Goal: Complete application form: Complete application form

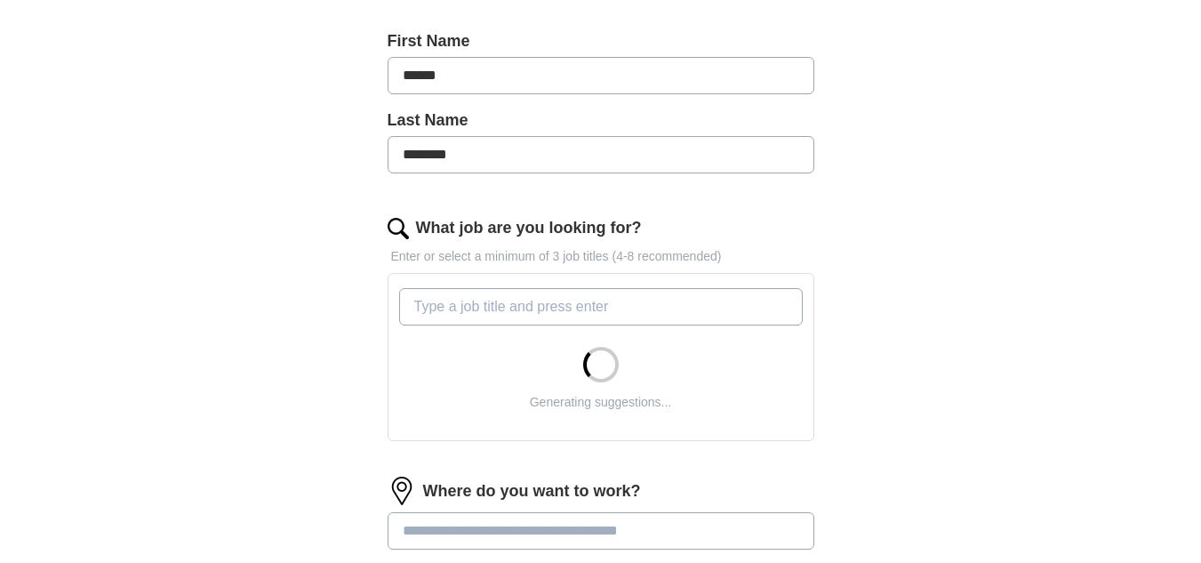
scroll to position [382, 0]
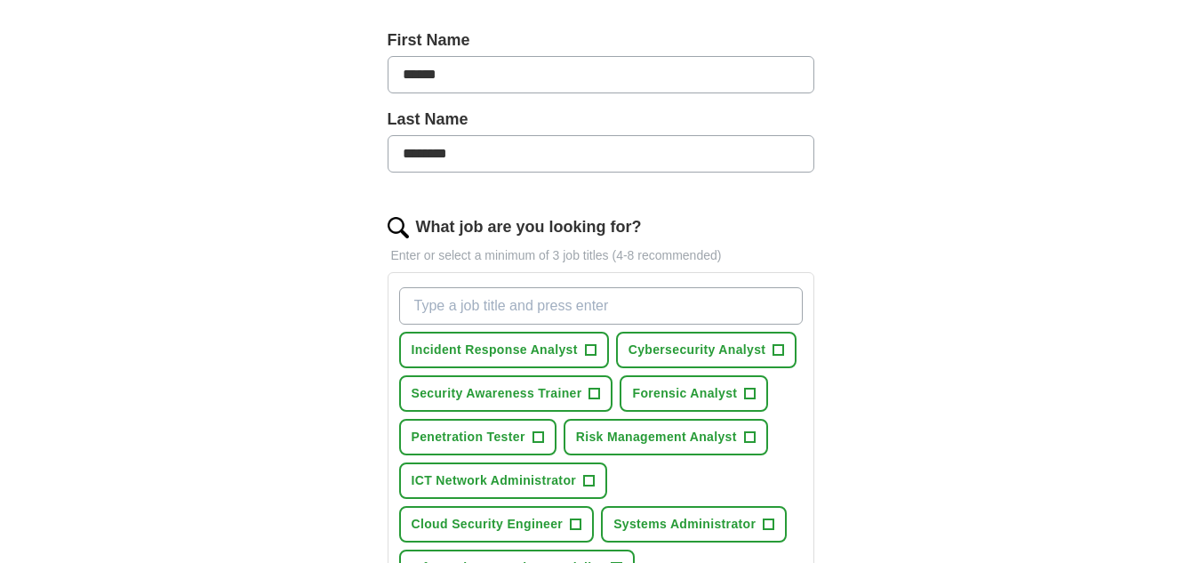
click at [442, 311] on input "What job are you looking for?" at bounding box center [601, 305] width 404 height 37
click at [779, 350] on span "+" at bounding box center [778, 350] width 11 height 14
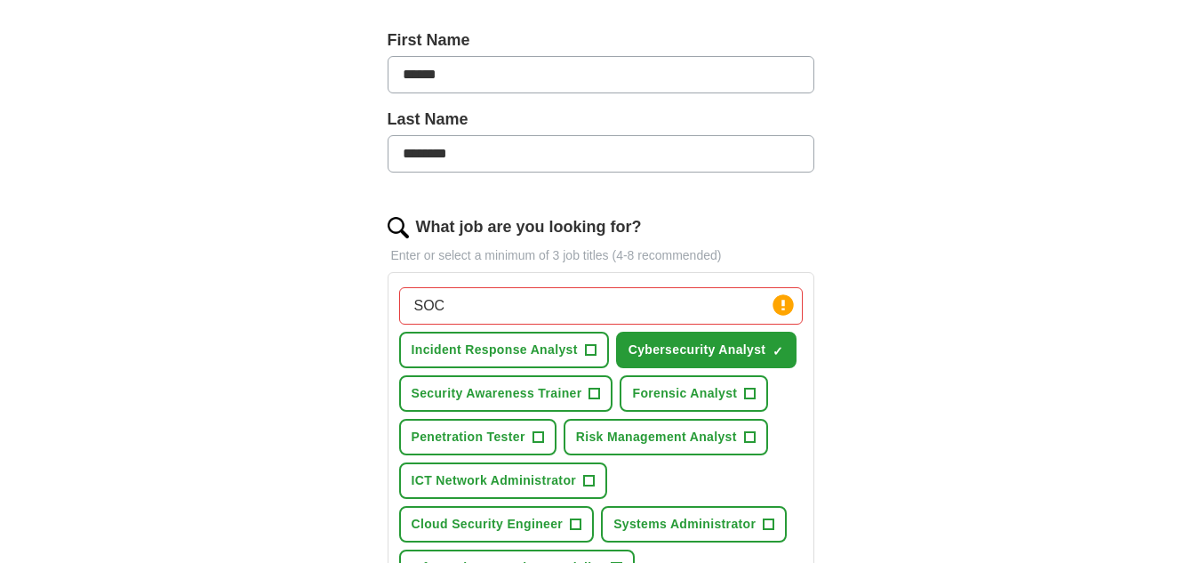
click at [654, 305] on input "SOC" at bounding box center [601, 305] width 404 height 37
type input "S"
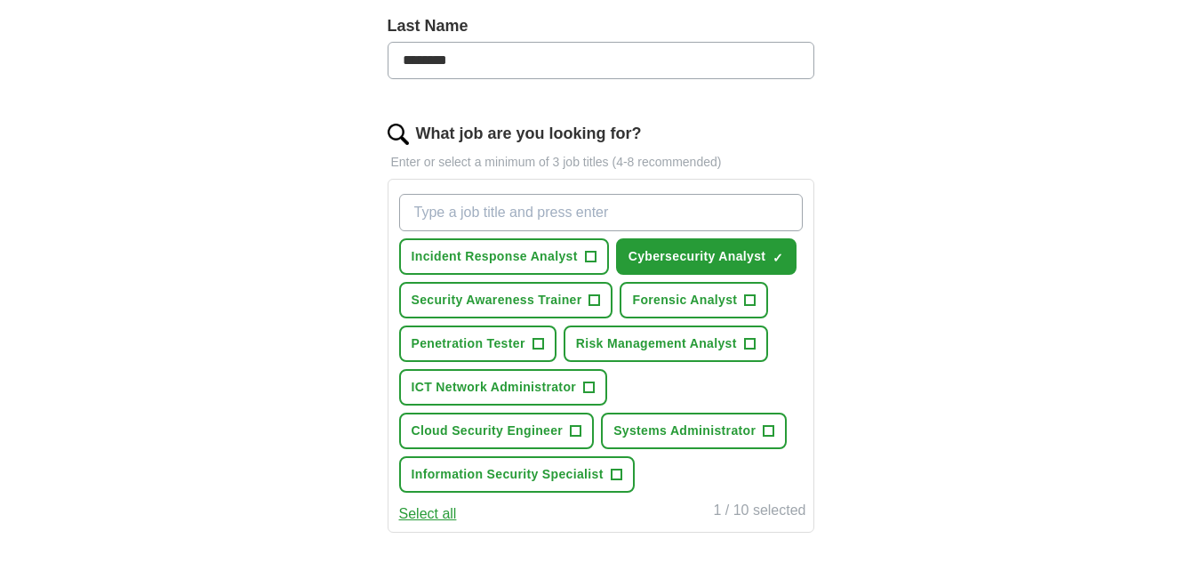
scroll to position [476, 0]
click at [660, 208] on input "What job are you looking for?" at bounding box center [601, 211] width 404 height 37
type input "security operations center"
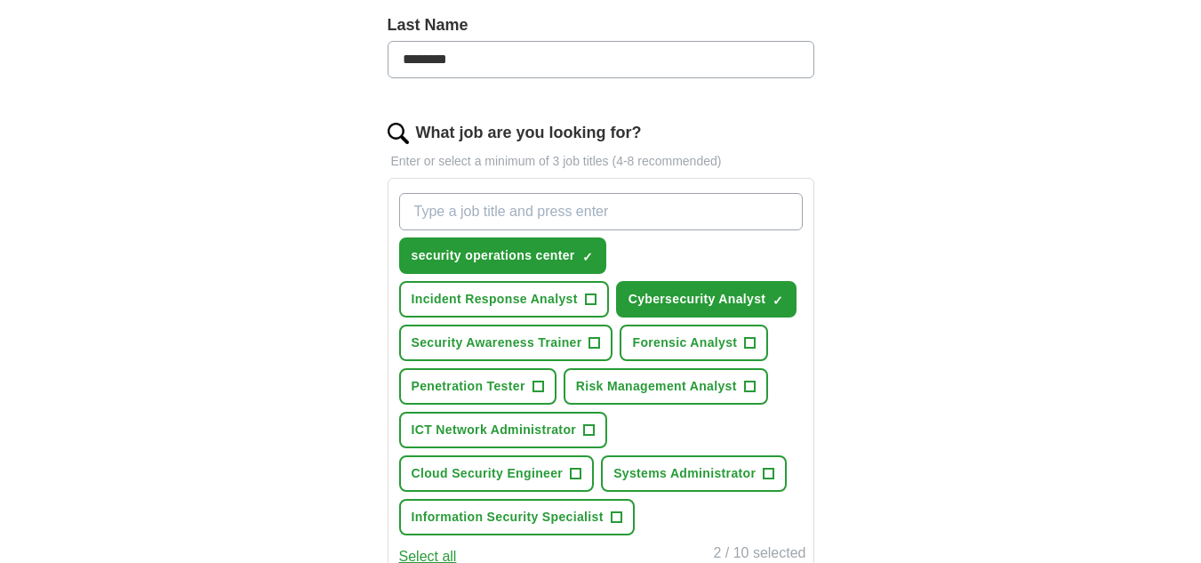
click at [602, 212] on input "What job are you looking for?" at bounding box center [601, 211] width 404 height 37
click at [0, 0] on span "×" at bounding box center [0, 0] width 0 height 0
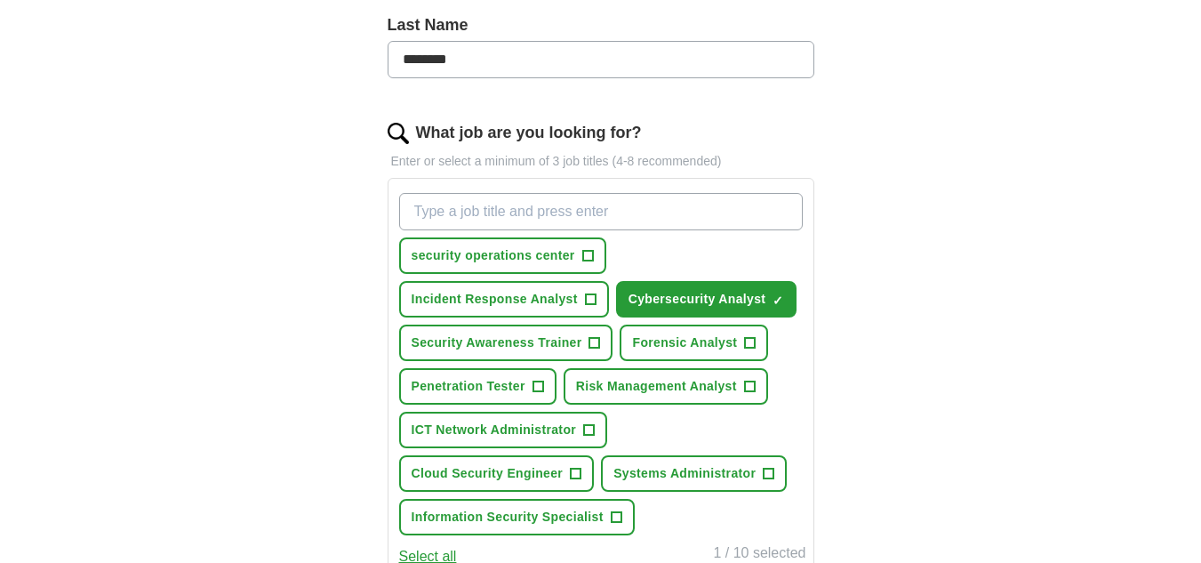
click at [579, 207] on input "What job are you looking for?" at bounding box center [601, 211] width 404 height 37
type input "SOC Analyst"
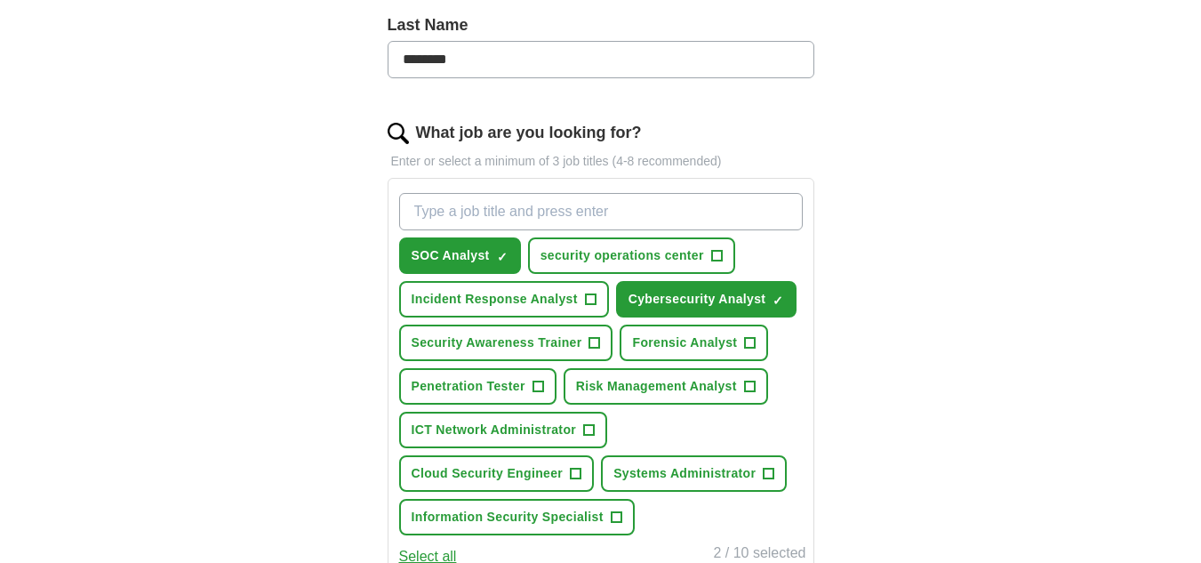
click at [645, 208] on input "What job are you looking for?" at bounding box center [601, 211] width 404 height 37
type input "Help Desk"
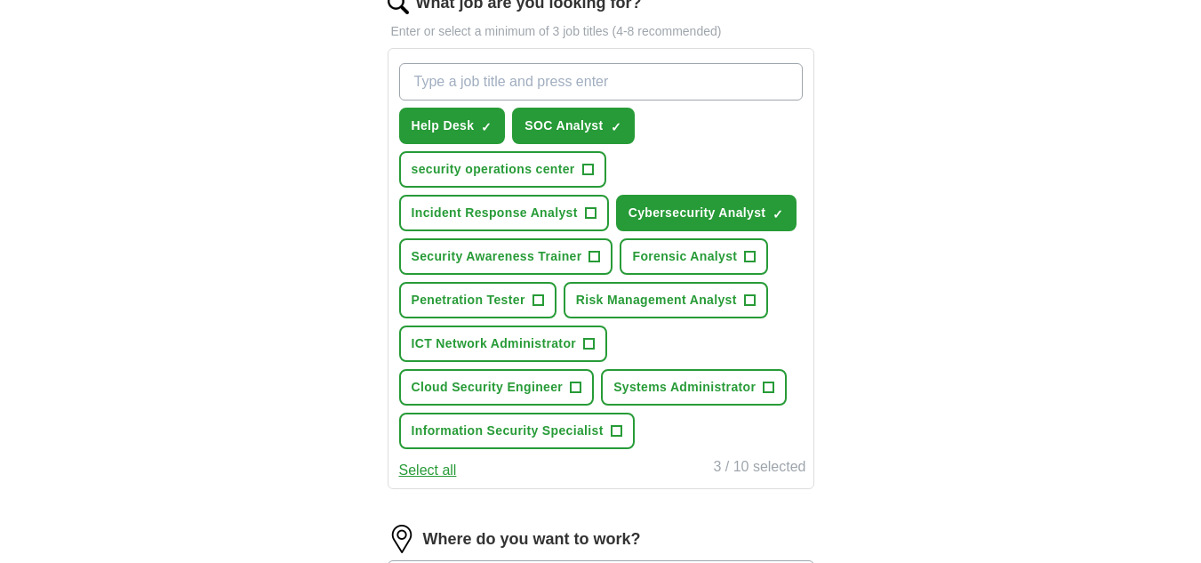
scroll to position [607, 0]
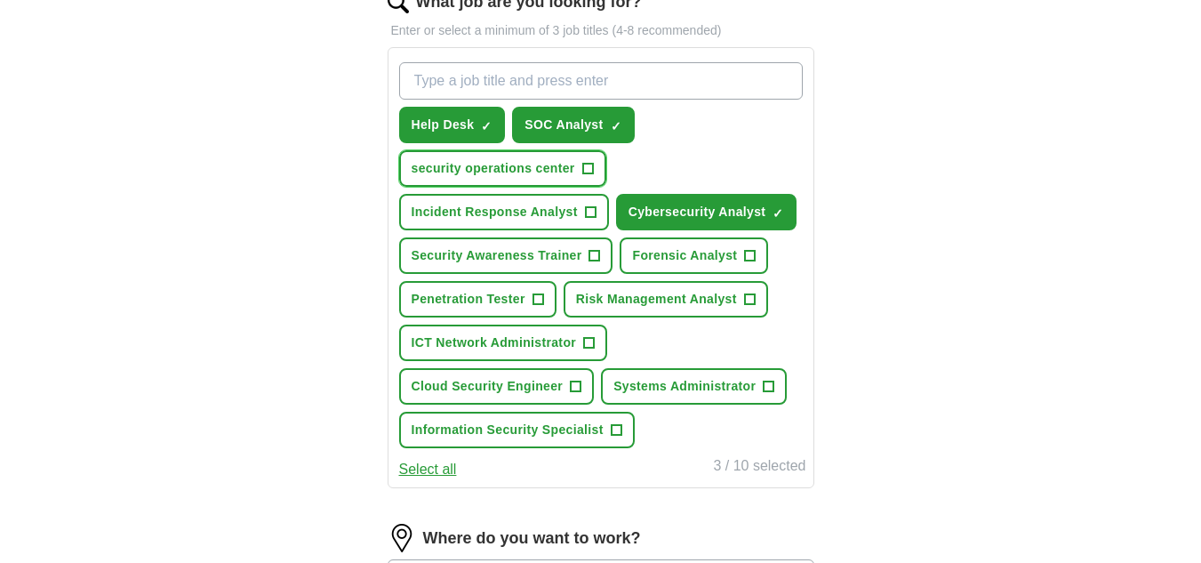
click at [588, 167] on span "+" at bounding box center [587, 169] width 11 height 14
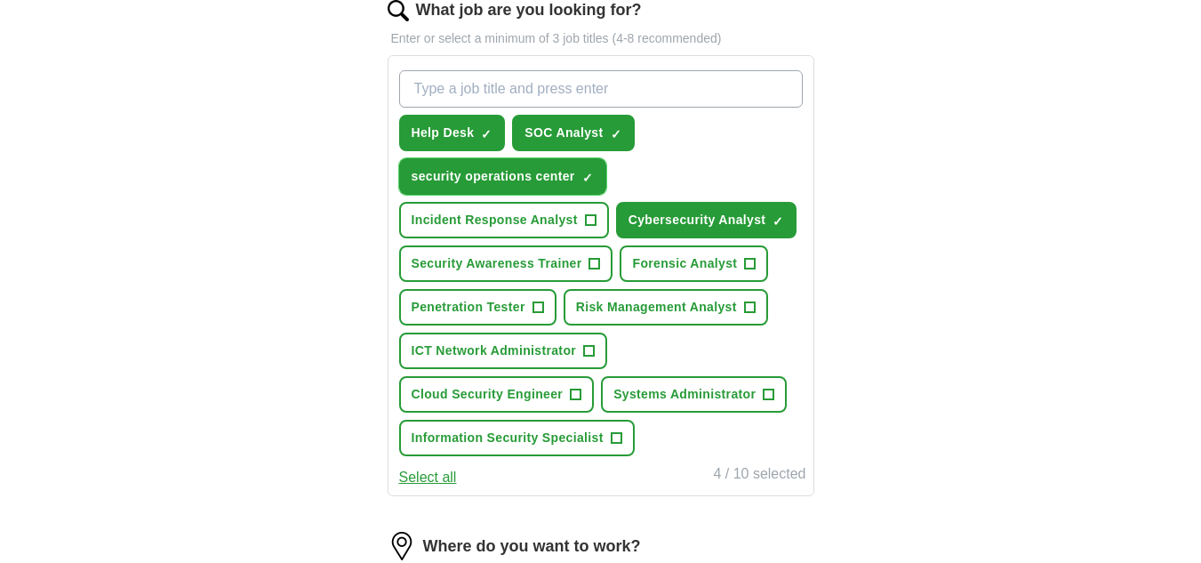
scroll to position [598, 0]
click at [541, 308] on span "+" at bounding box center [537, 308] width 11 height 14
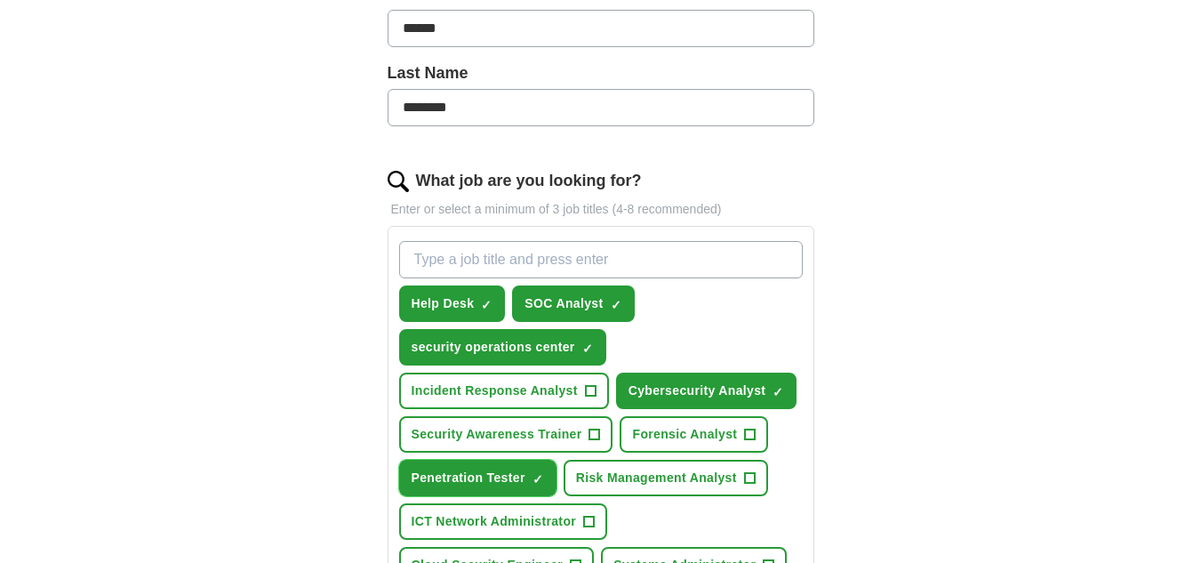
scroll to position [428, 0]
click at [730, 264] on input "What job are you looking for?" at bounding box center [601, 260] width 404 height 37
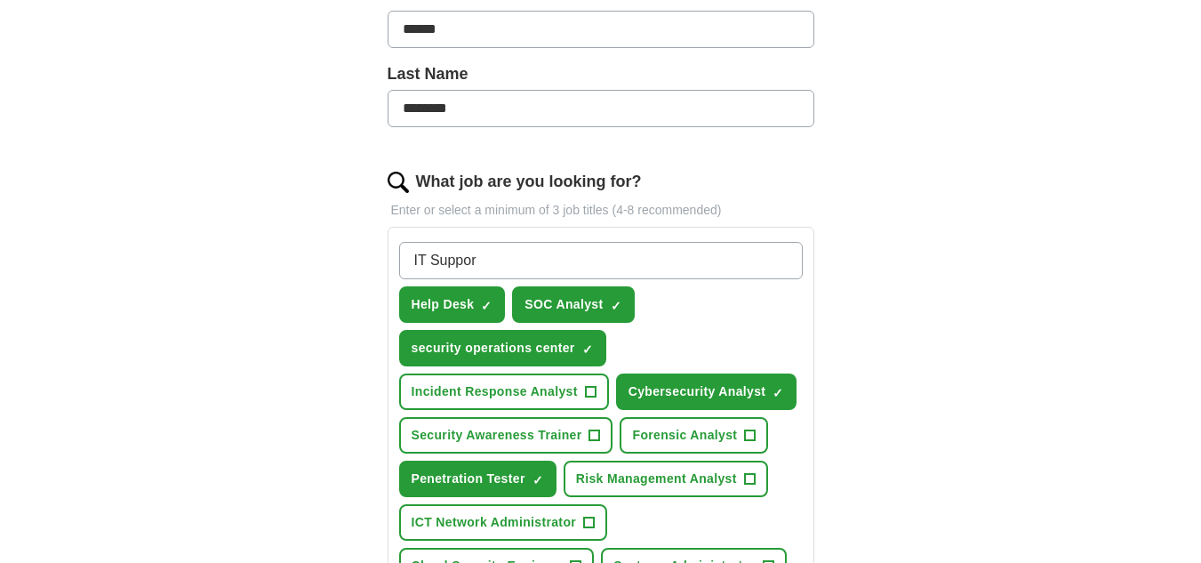
type input "IT Support"
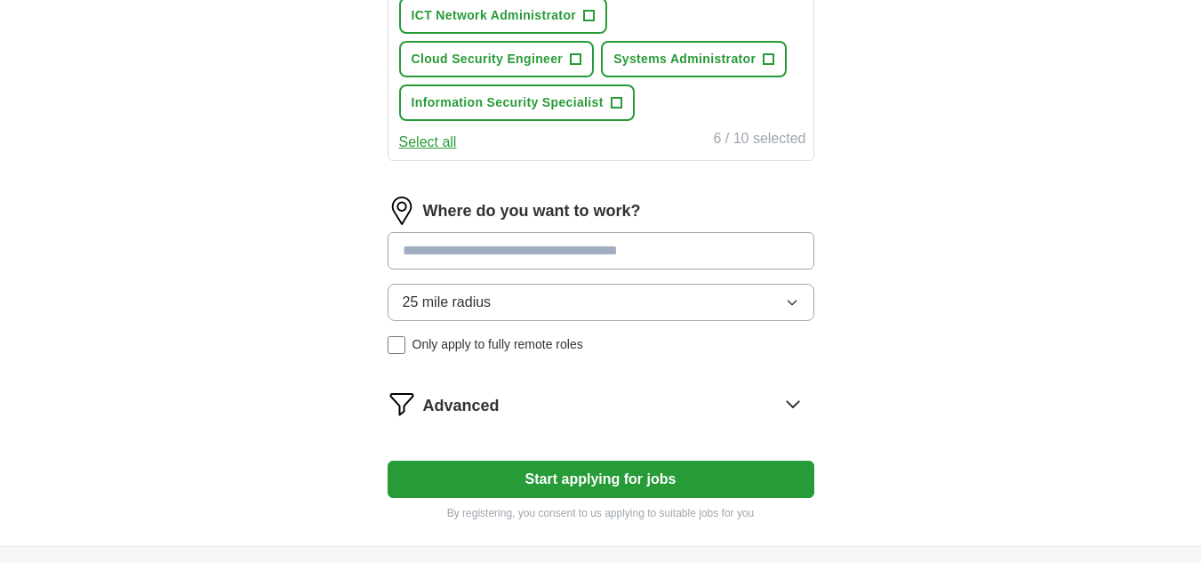
scroll to position [937, 0]
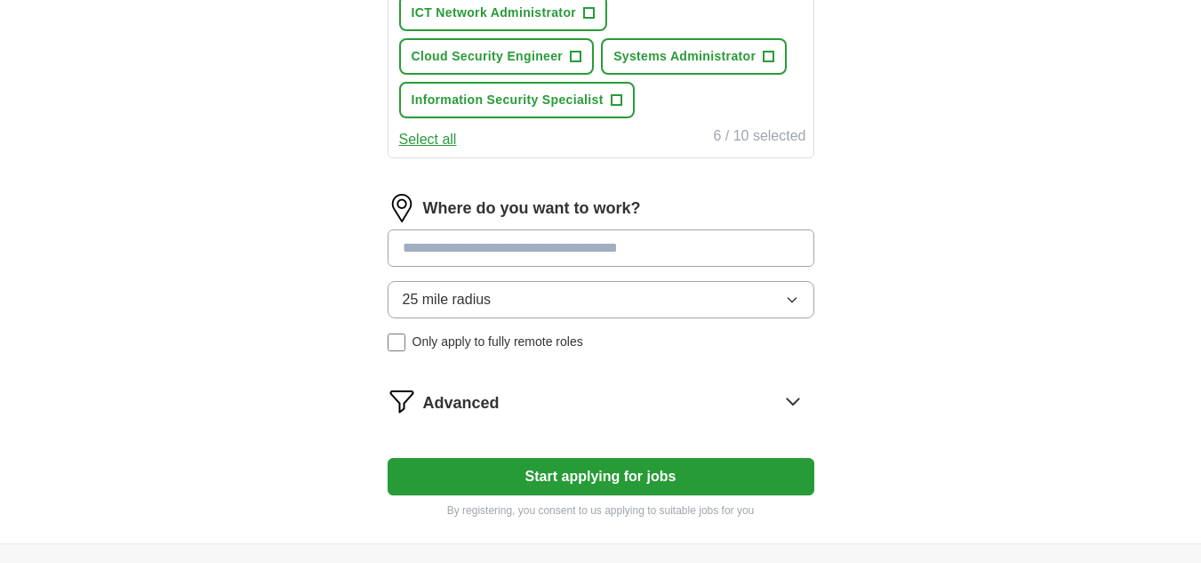
click at [684, 254] on input at bounding box center [601, 247] width 427 height 37
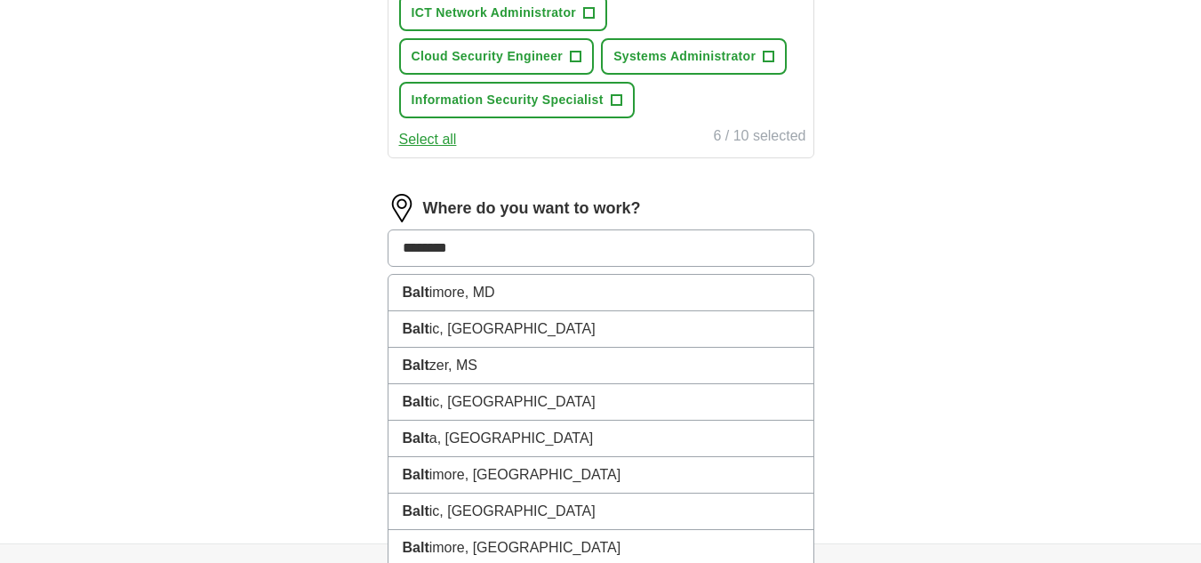
type input "*********"
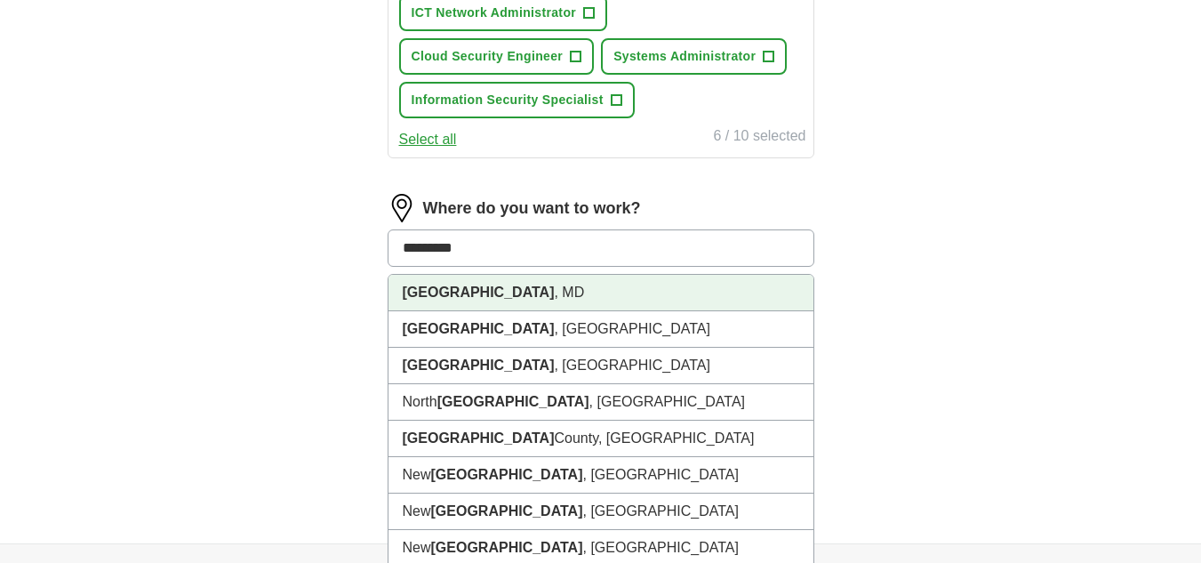
click at [495, 293] on li "[GEOGRAPHIC_DATA] , [GEOGRAPHIC_DATA]" at bounding box center [600, 293] width 425 height 36
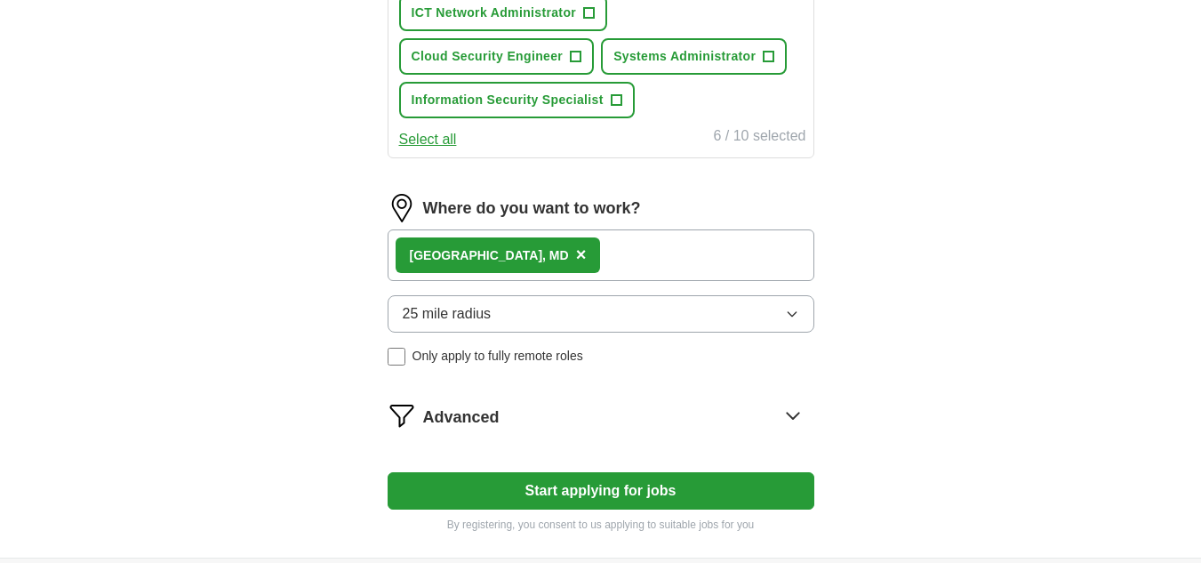
click at [792, 313] on icon "button" at bounding box center [792, 314] width 14 height 14
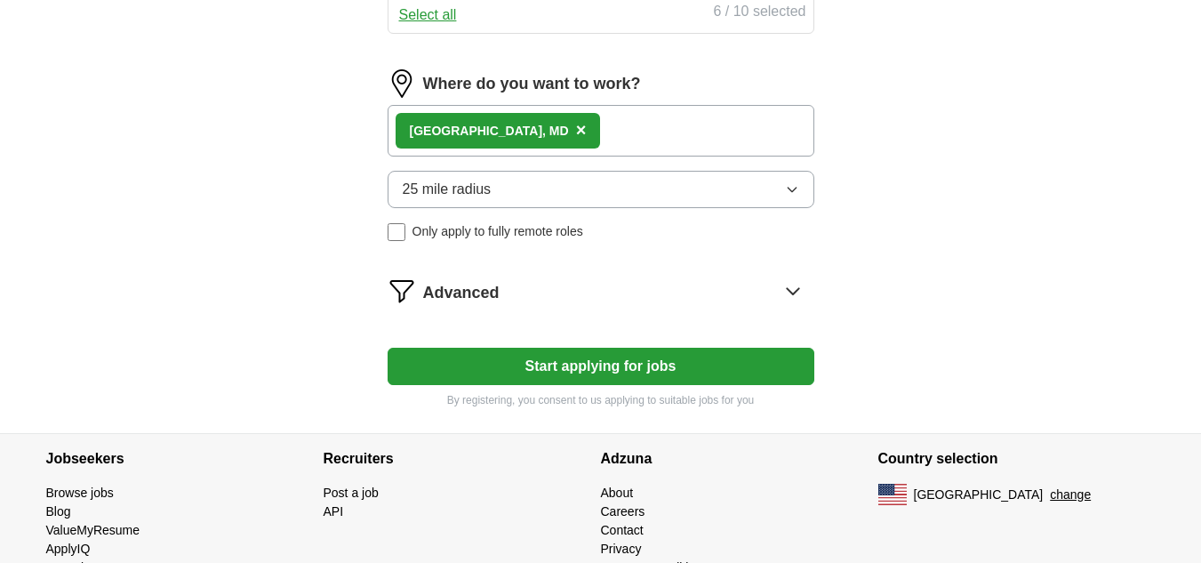
scroll to position [1062, 0]
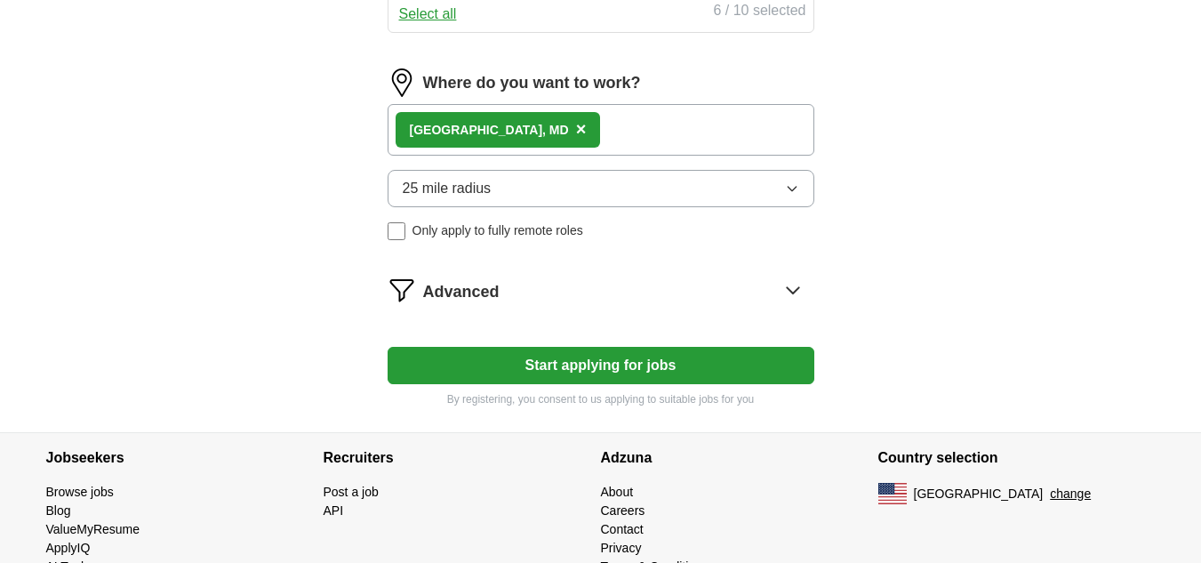
click at [790, 292] on icon at bounding box center [793, 290] width 28 height 28
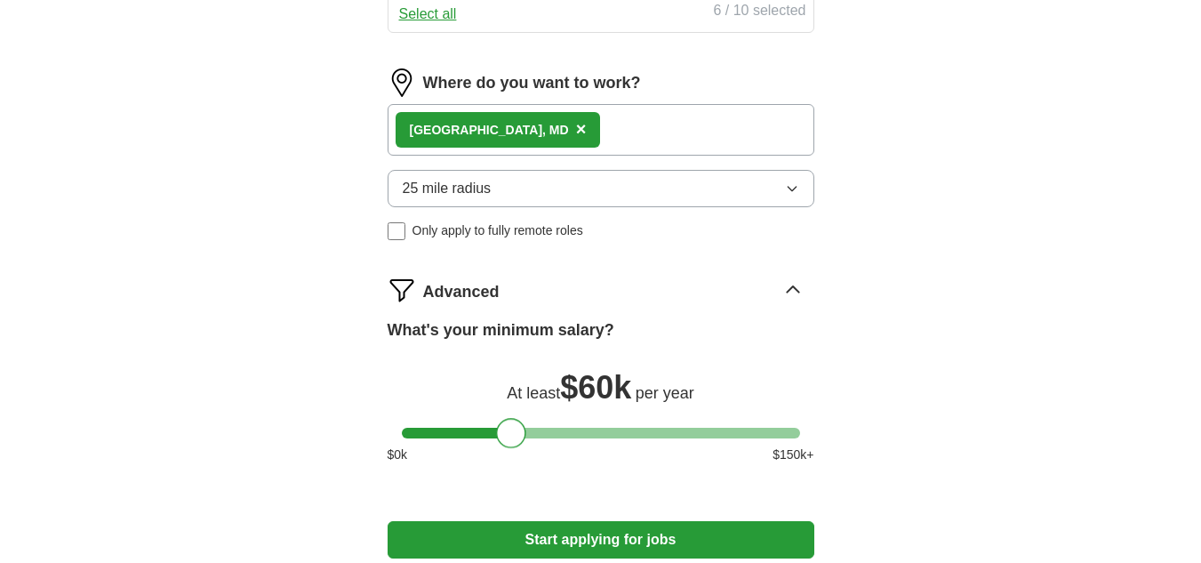
drag, startPoint x: 418, startPoint y: 436, endPoint x: 512, endPoint y: 419, distance: 95.7
click at [512, 419] on div at bounding box center [511, 433] width 30 height 30
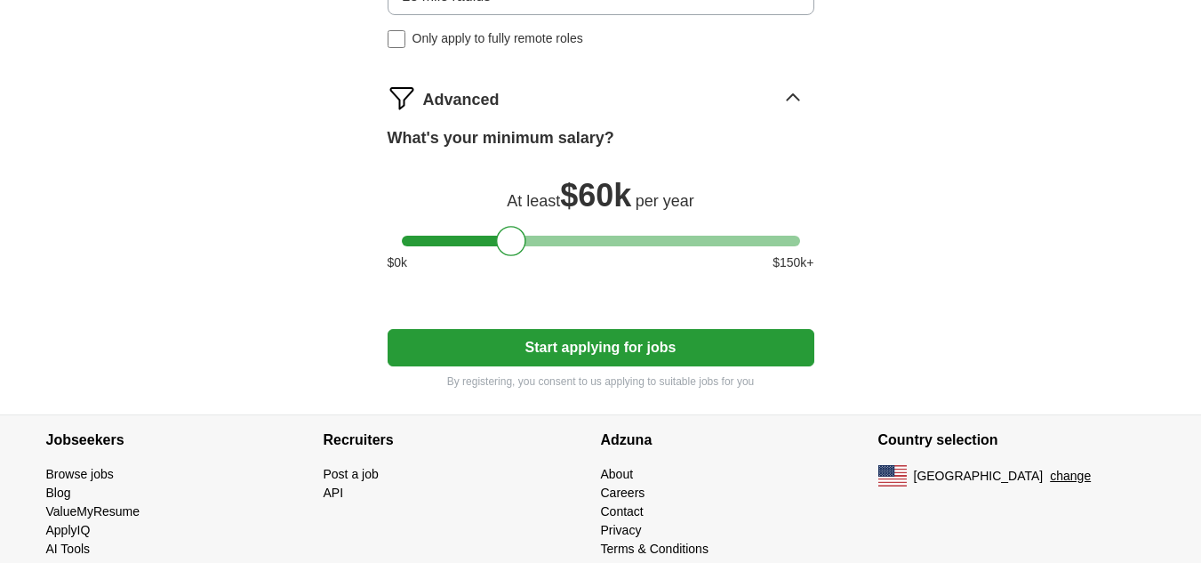
scroll to position [1285, 0]
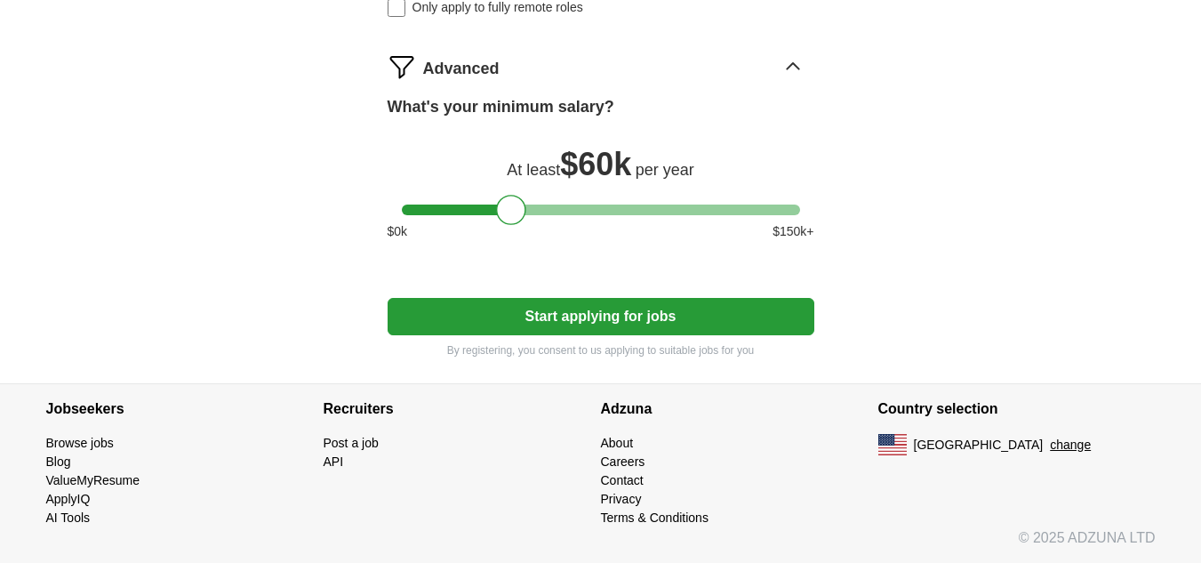
click at [599, 328] on button "Start applying for jobs" at bounding box center [601, 316] width 427 height 37
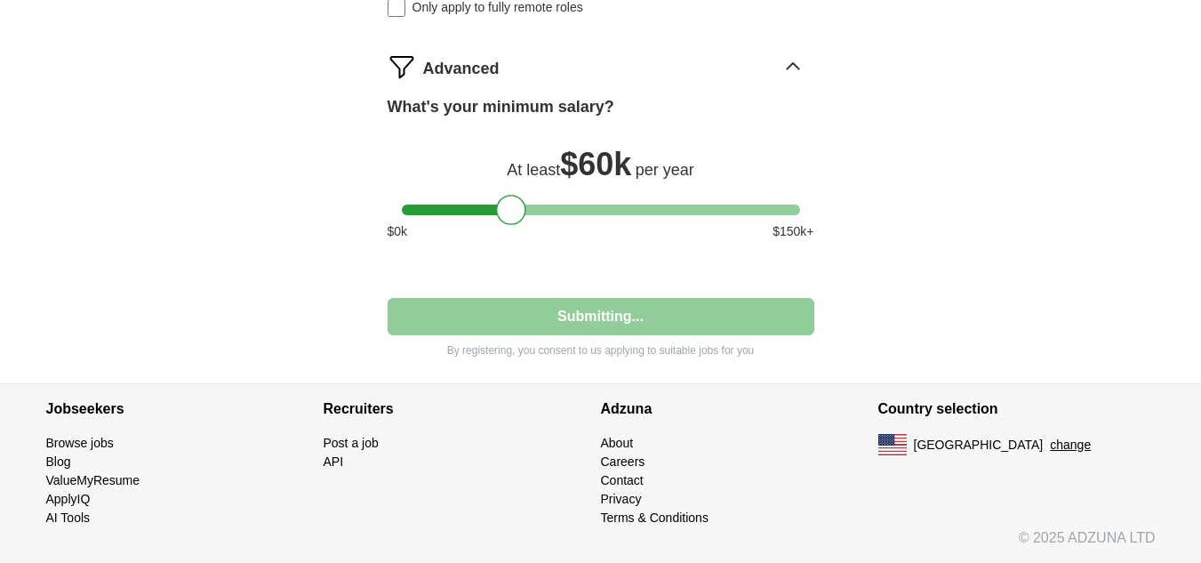
select select "**"
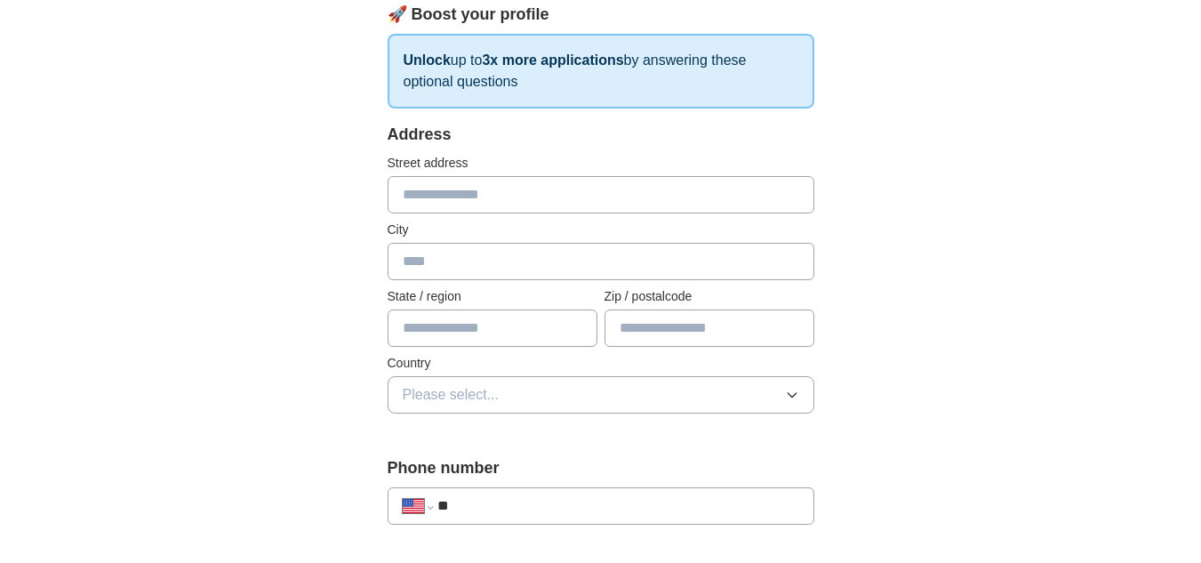
scroll to position [269, 0]
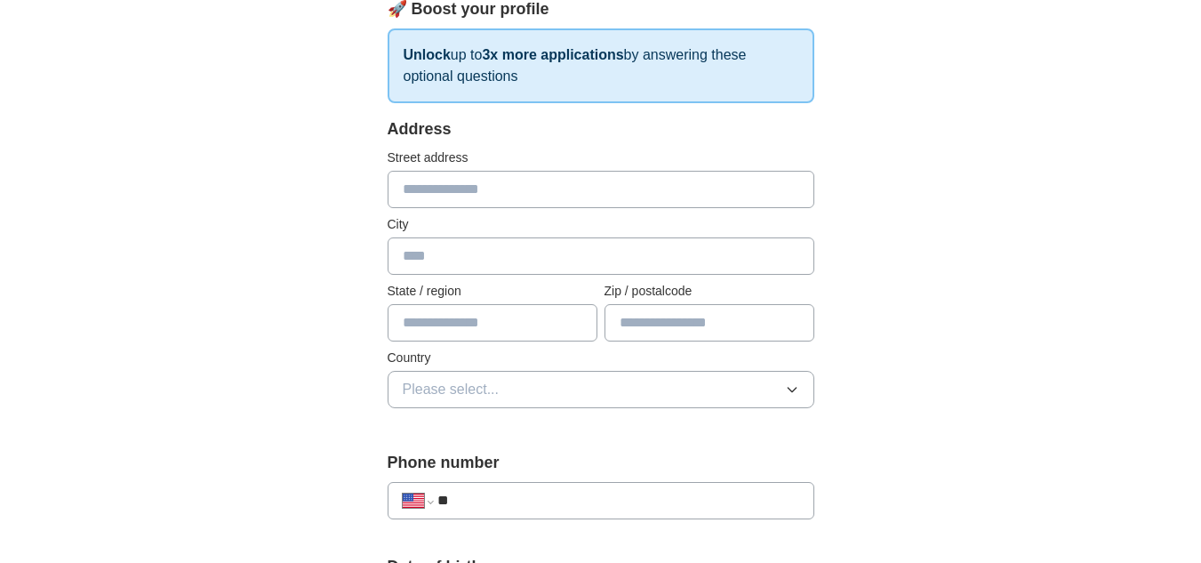
click at [658, 191] on input "text" at bounding box center [601, 189] width 427 height 37
type input "**********"
click at [592, 256] on input "text" at bounding box center [601, 255] width 427 height 37
type input "*********"
click at [550, 317] on input "text" at bounding box center [493, 322] width 210 height 37
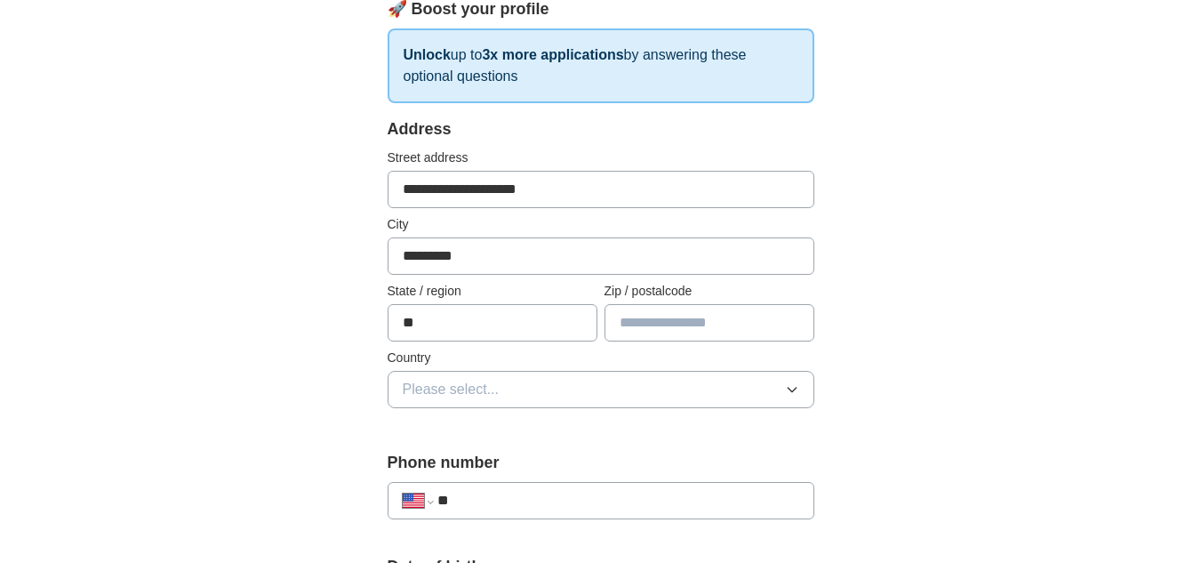
type input "**"
click at [669, 311] on input "text" at bounding box center [709, 322] width 210 height 37
type input "*****"
click at [505, 387] on button "Please select..." at bounding box center [601, 389] width 427 height 37
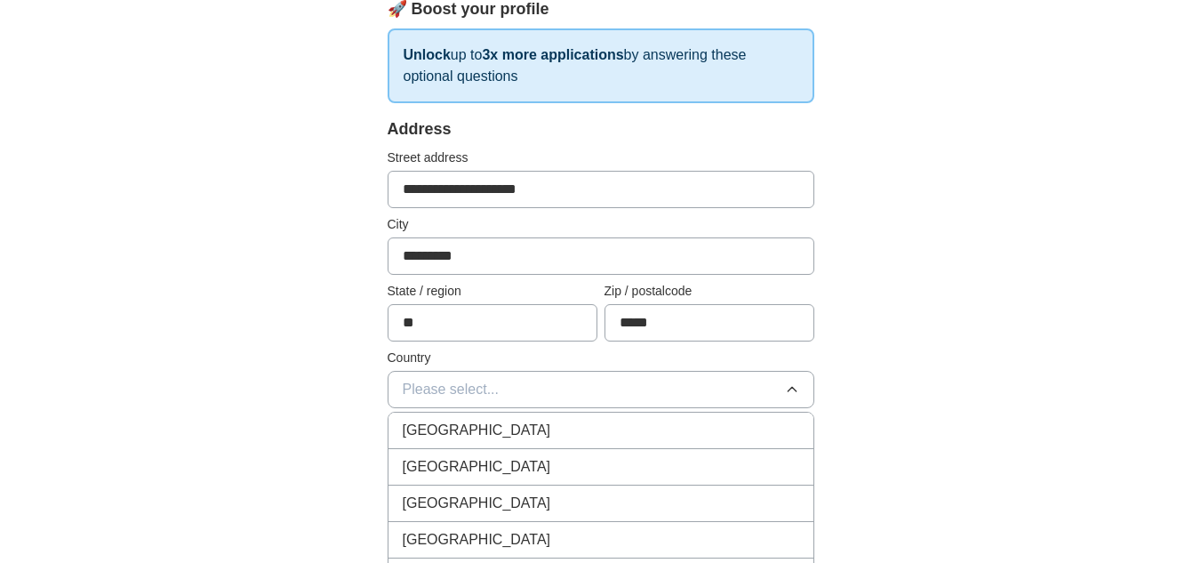
click at [463, 476] on span "[GEOGRAPHIC_DATA]" at bounding box center [477, 466] width 148 height 21
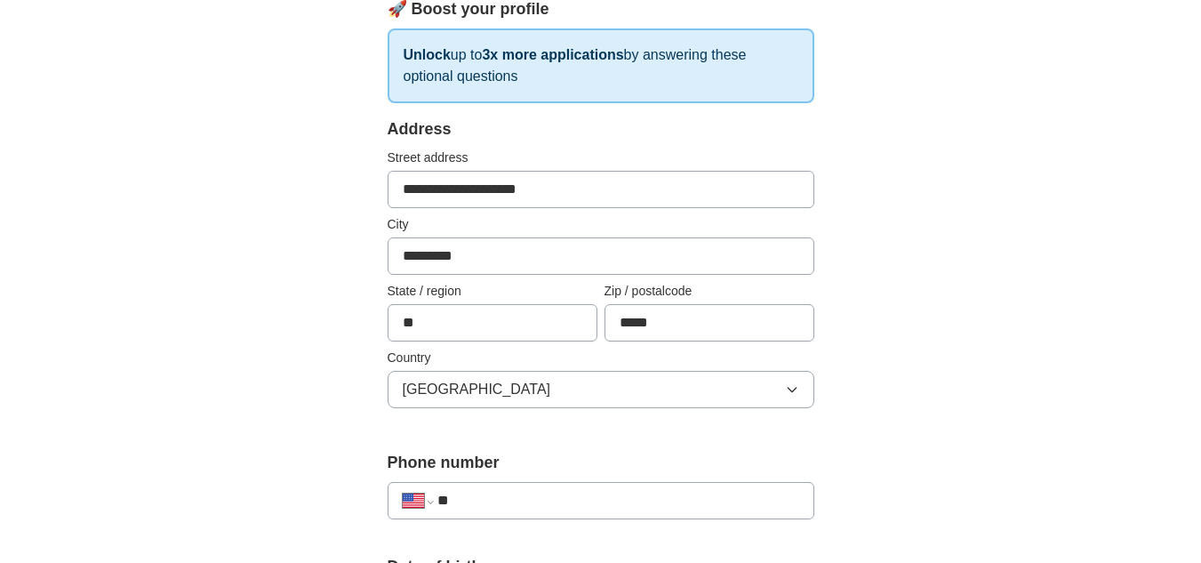
click at [492, 500] on input "**" at bounding box center [617, 500] width 361 height 21
type input "**********"
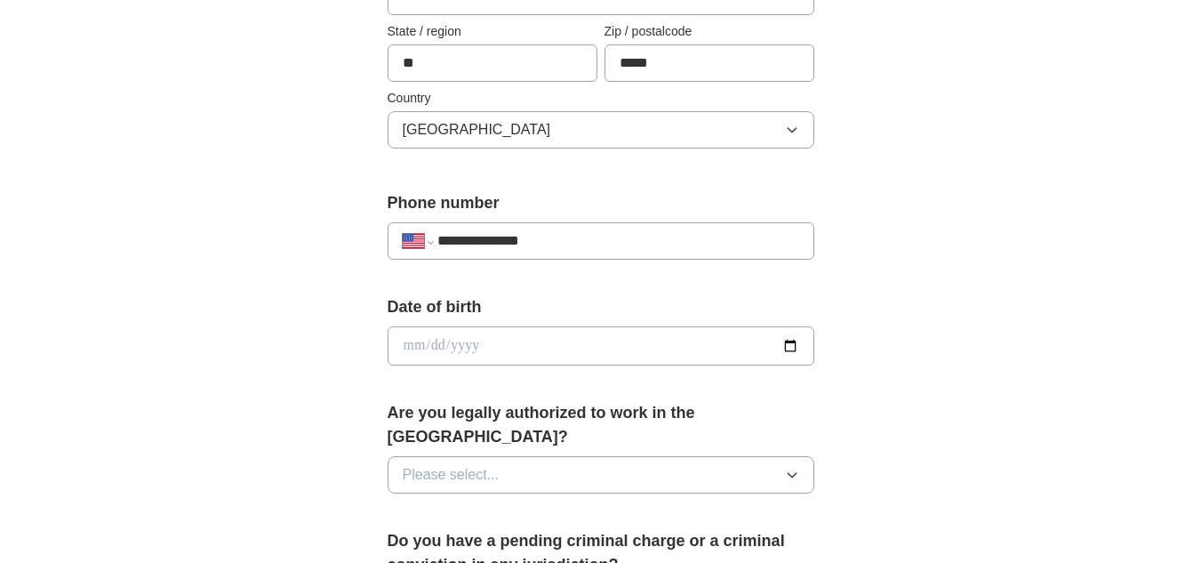
scroll to position [548, 0]
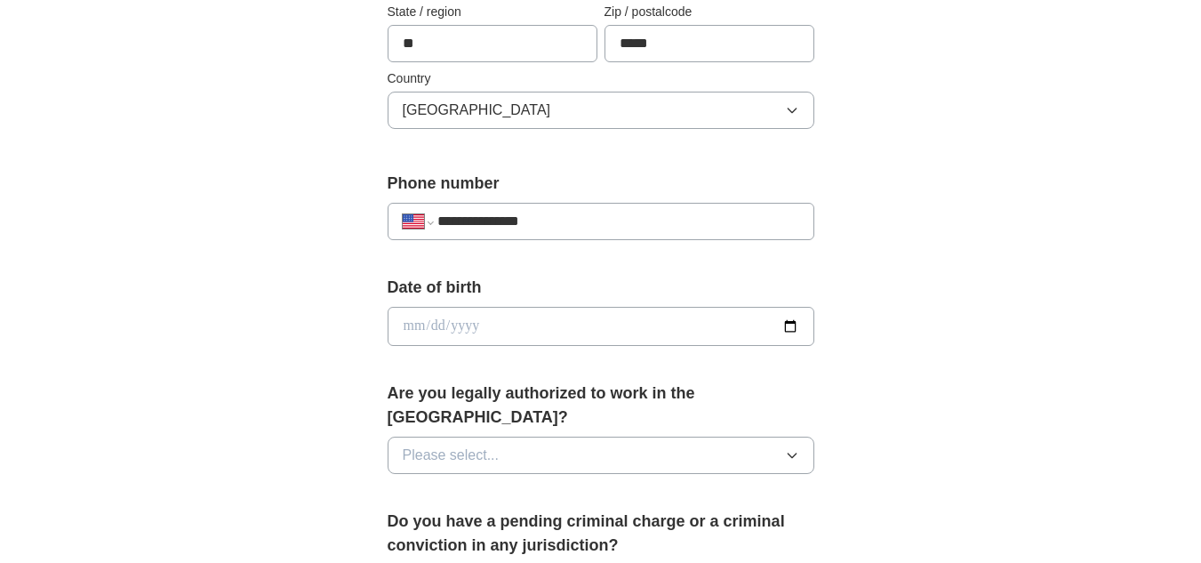
click at [417, 330] on input "date" at bounding box center [601, 326] width 427 height 39
type input "**********"
click at [414, 444] on span "Please select..." at bounding box center [451, 454] width 97 height 21
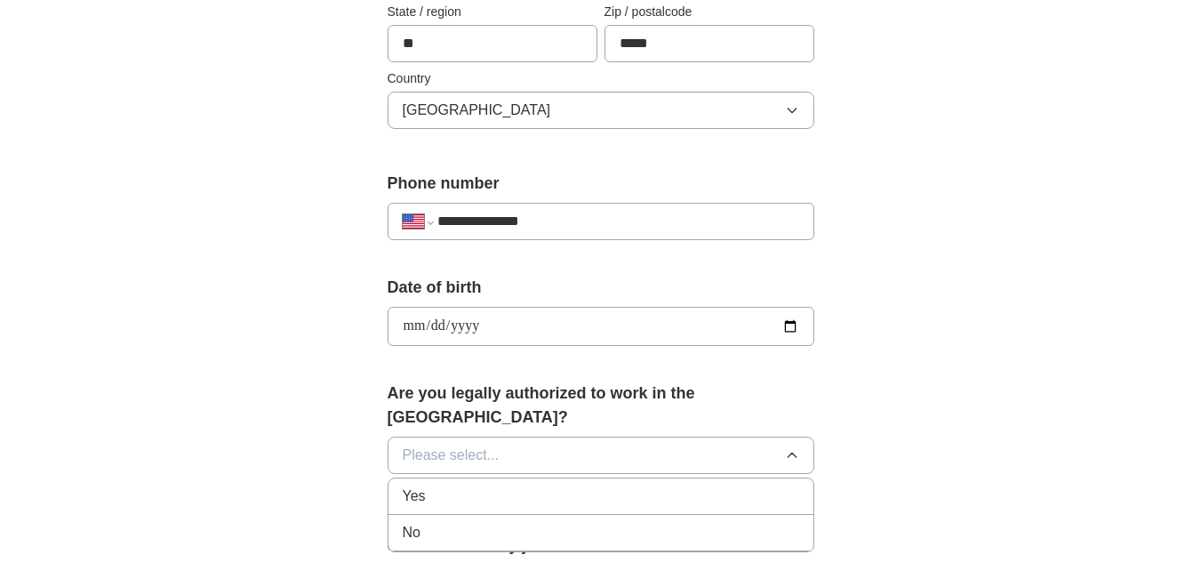
click at [408, 485] on span "Yes" at bounding box center [414, 495] width 23 height 21
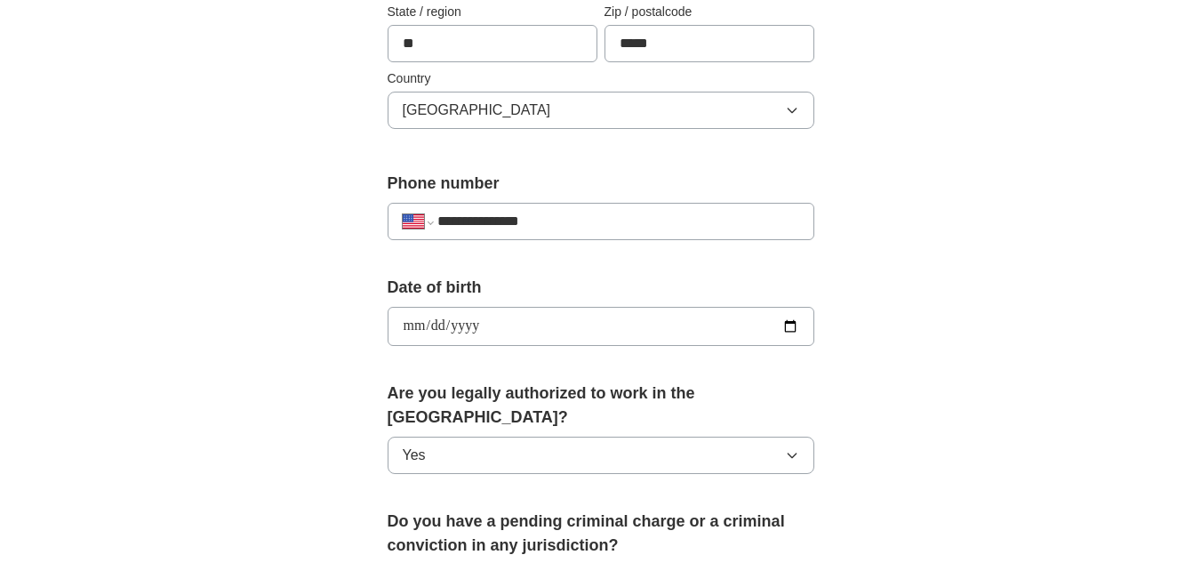
click at [330, 445] on div "**********" at bounding box center [600, 364] width 569 height 1519
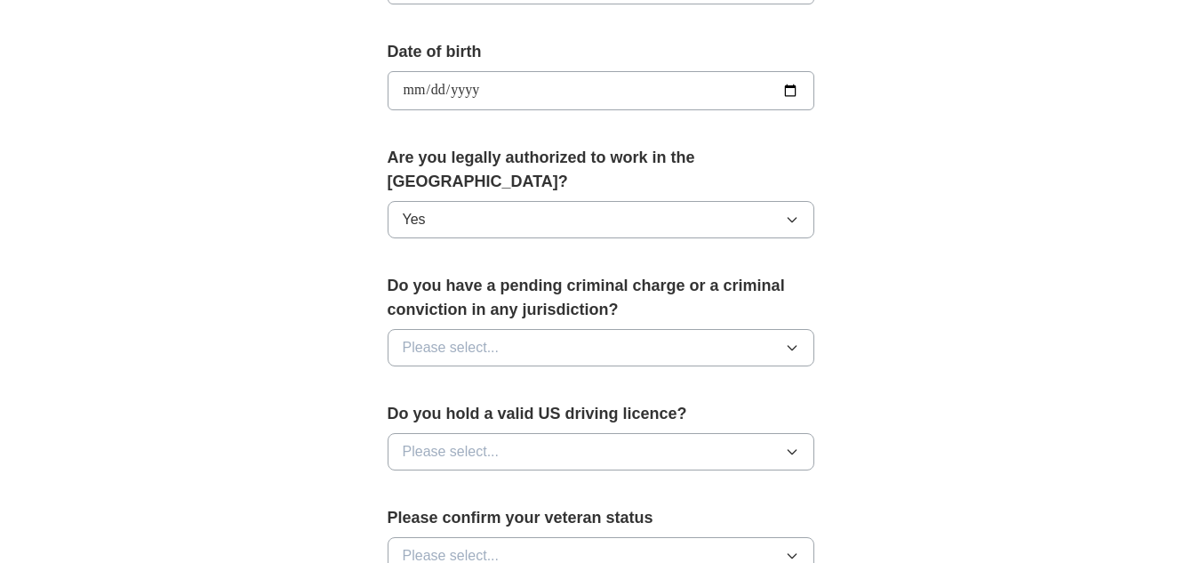
scroll to position [790, 0]
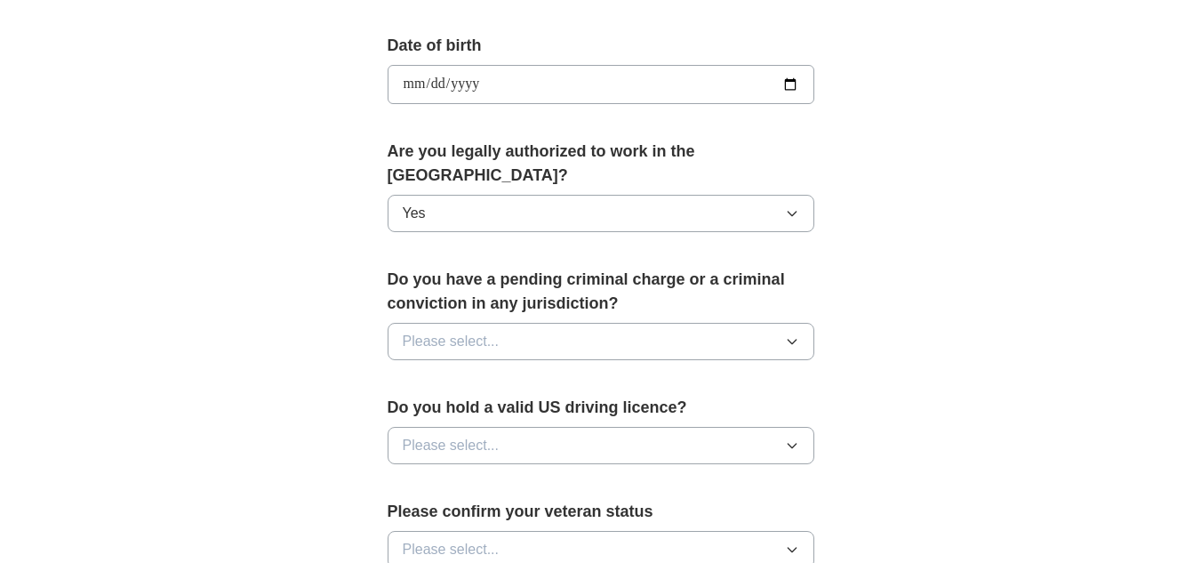
click at [406, 331] on span "Please select..." at bounding box center [451, 341] width 97 height 21
click at [401, 403] on li "No" at bounding box center [600, 419] width 425 height 36
click at [416, 435] on span "Please select..." at bounding box center [451, 445] width 97 height 21
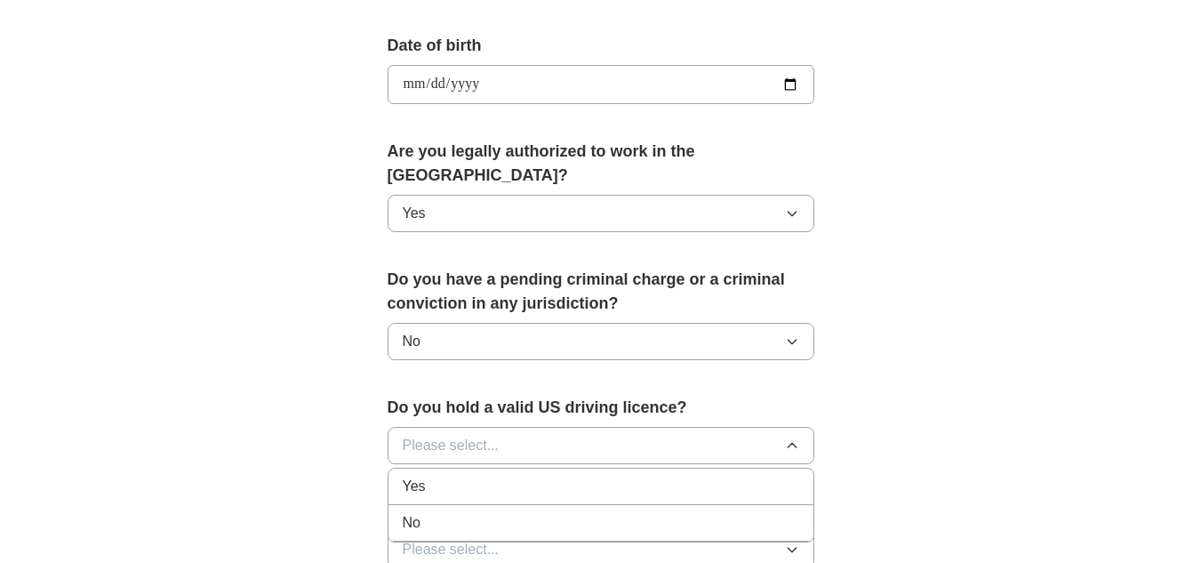
click at [414, 476] on span "Yes" at bounding box center [414, 486] width 23 height 21
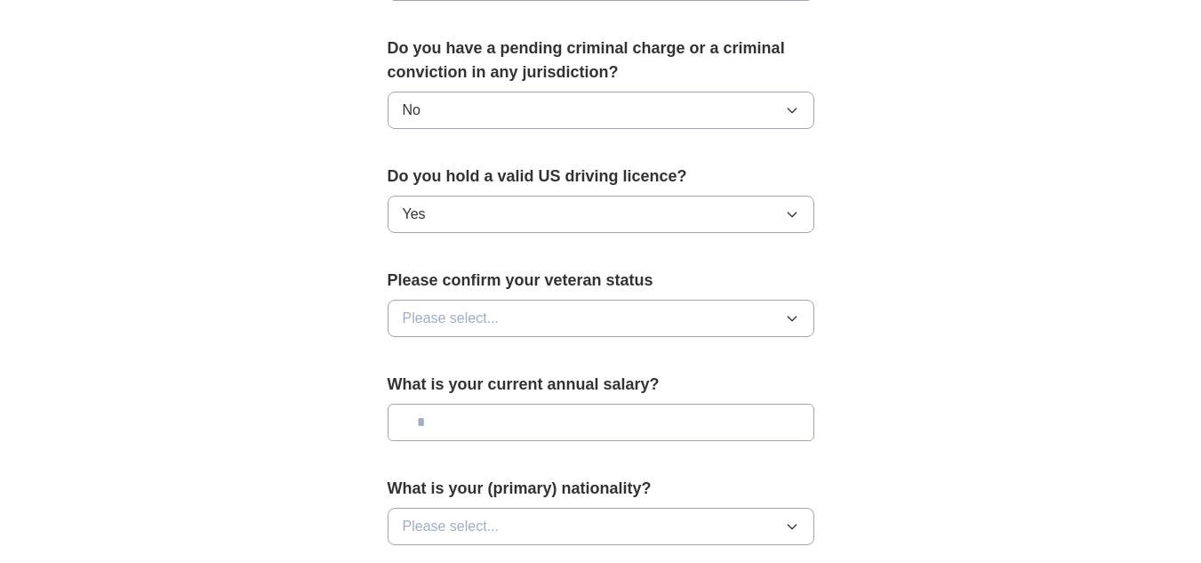
scroll to position [1022, 0]
click at [408, 307] on span "Please select..." at bounding box center [451, 317] width 97 height 21
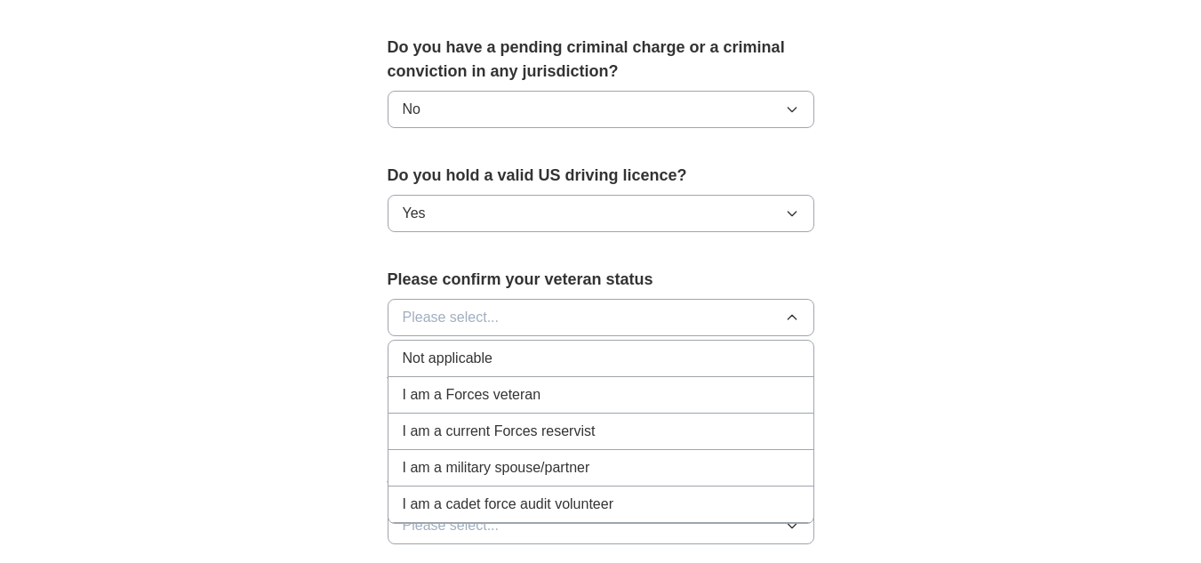
click at [452, 348] on span "Not applicable" at bounding box center [448, 358] width 90 height 21
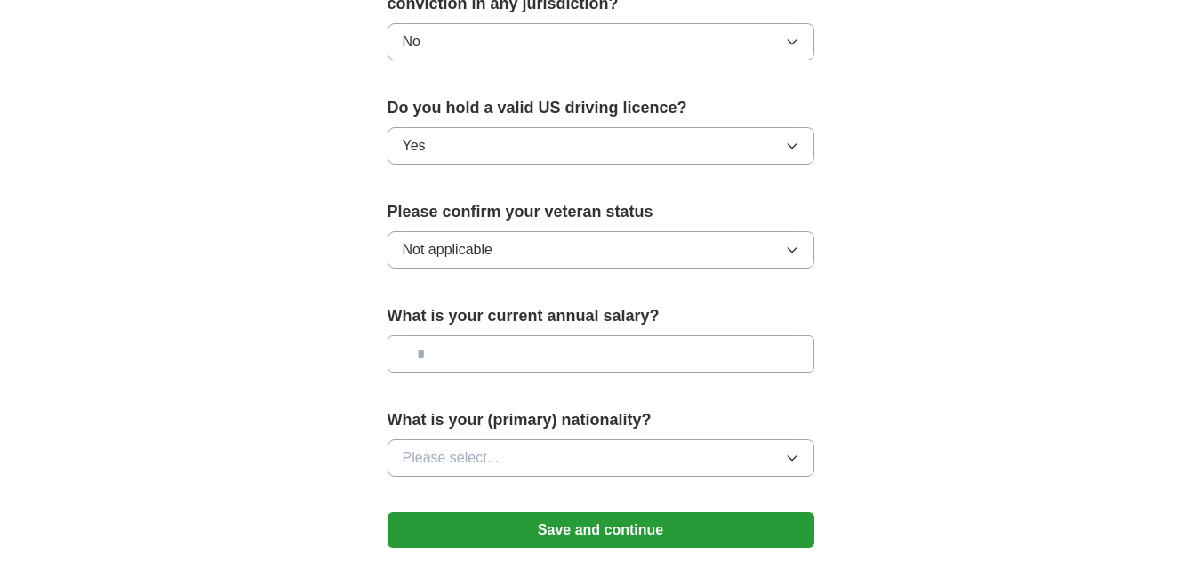
scroll to position [1091, 0]
click at [448, 334] on input "text" at bounding box center [601, 352] width 427 height 37
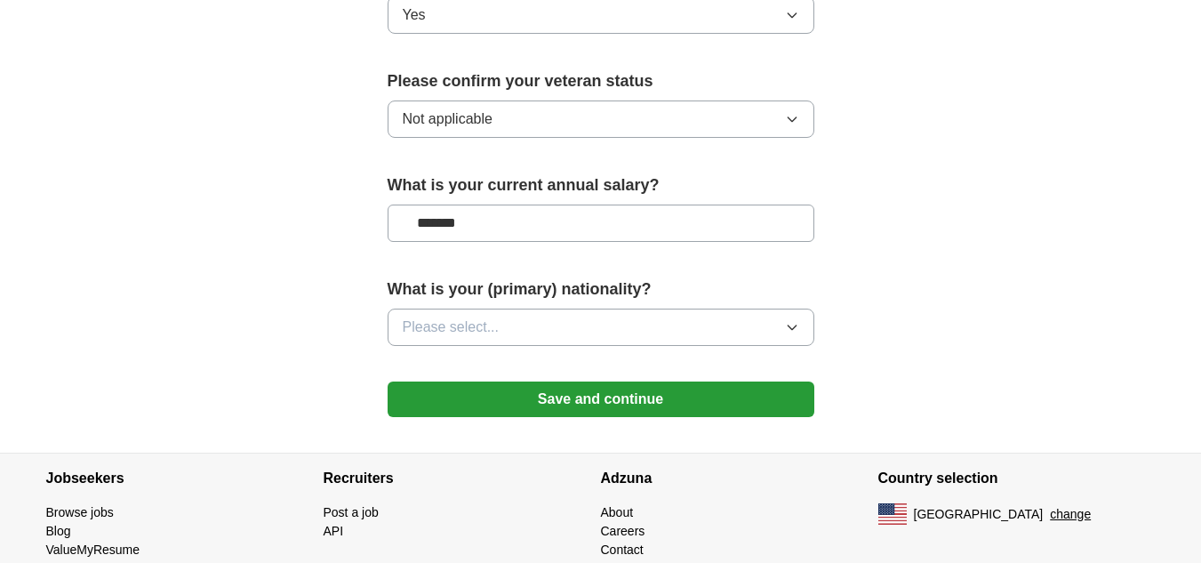
scroll to position [1221, 0]
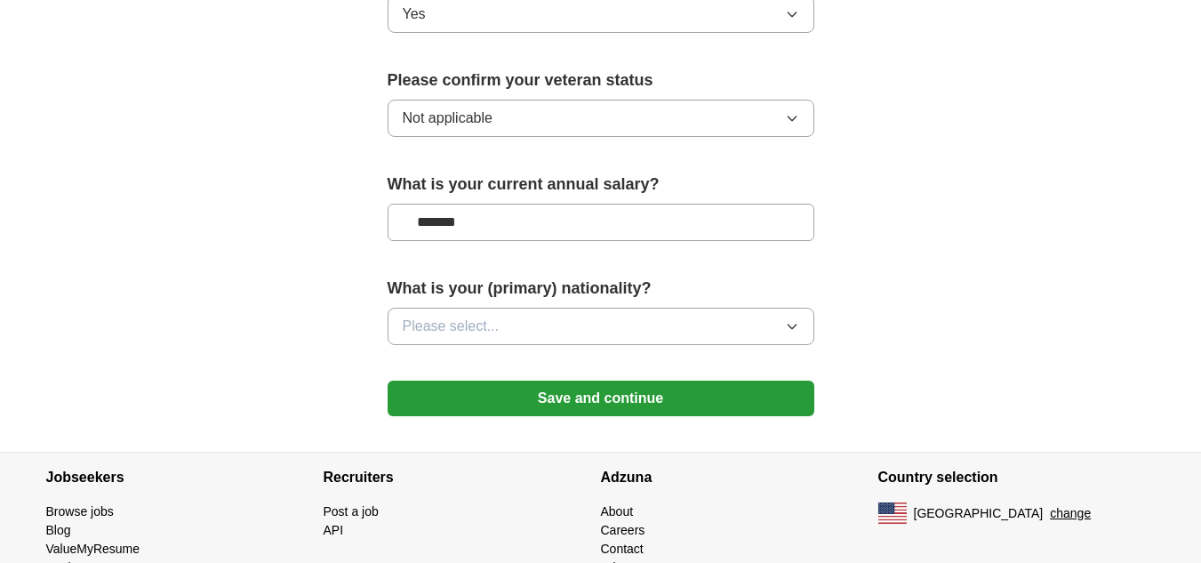
type input "*******"
click at [410, 316] on span "Please select..." at bounding box center [451, 326] width 97 height 21
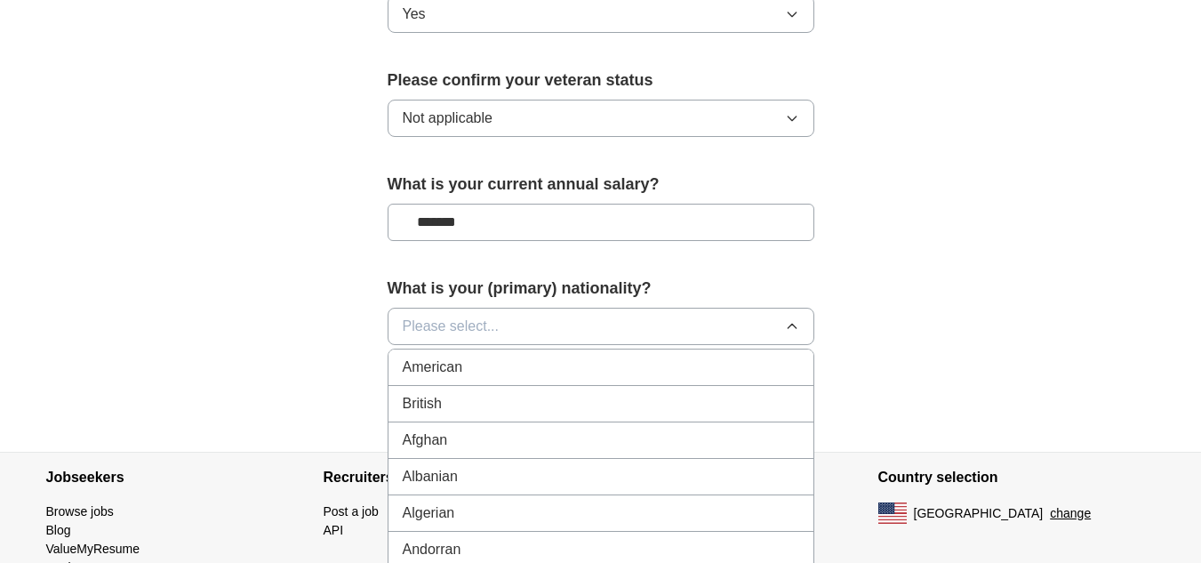
click at [417, 356] on span "American" at bounding box center [433, 366] width 60 height 21
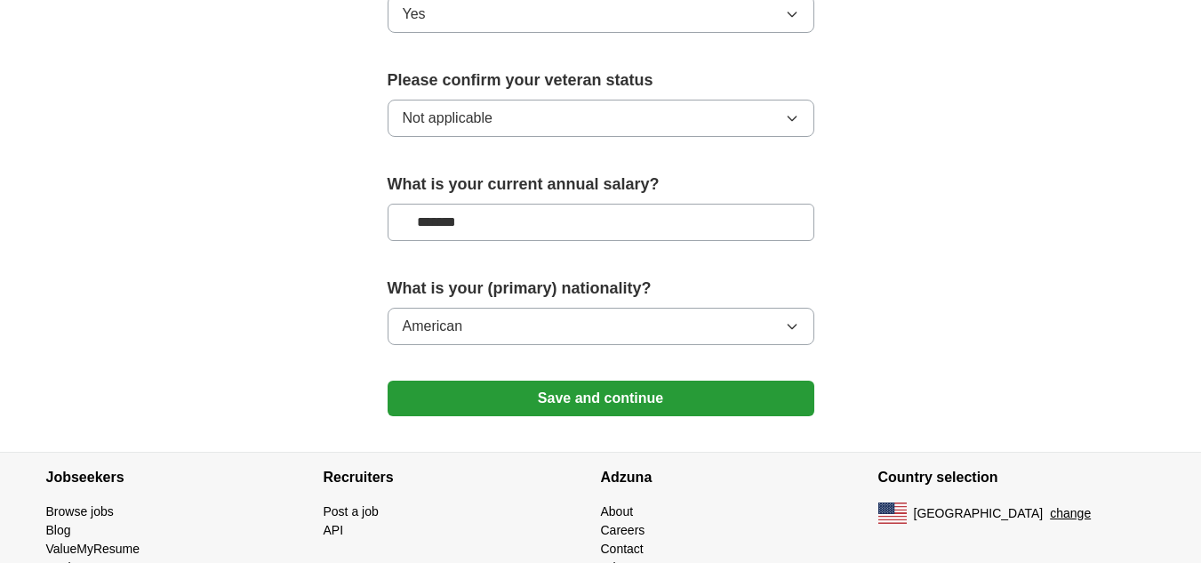
click at [557, 380] on button "Save and continue" at bounding box center [601, 398] width 427 height 36
